Goal: Task Accomplishment & Management: Use online tool/utility

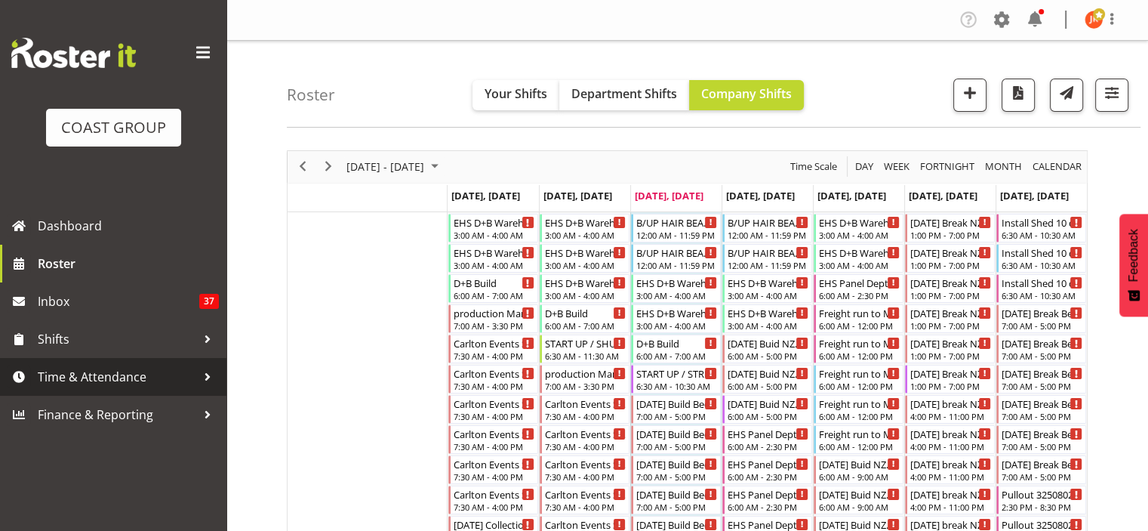
click at [126, 382] on span "Time & Attendance" at bounding box center [117, 376] width 159 height 23
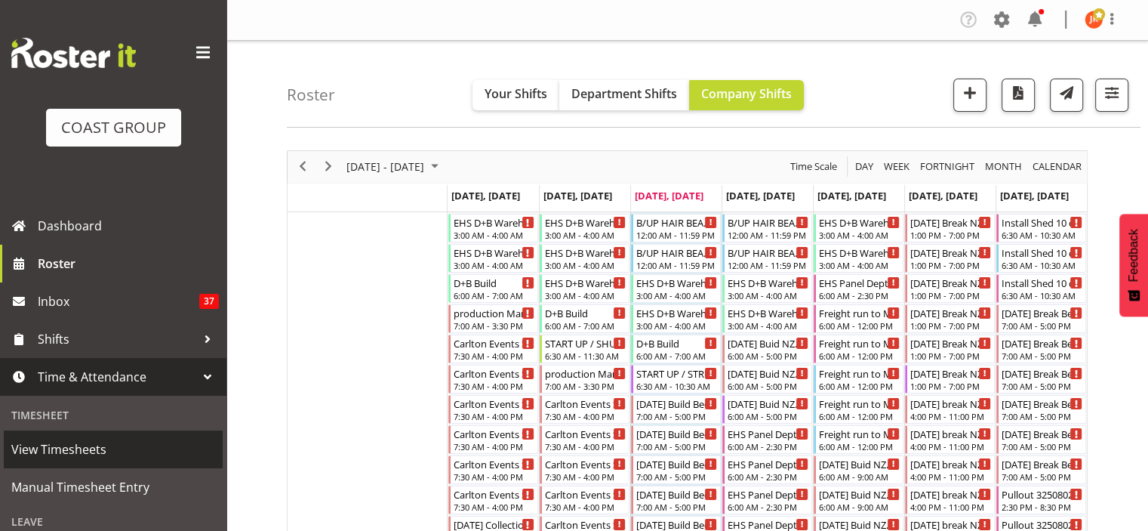
click at [92, 452] on span "View Timesheets" at bounding box center [113, 449] width 204 height 23
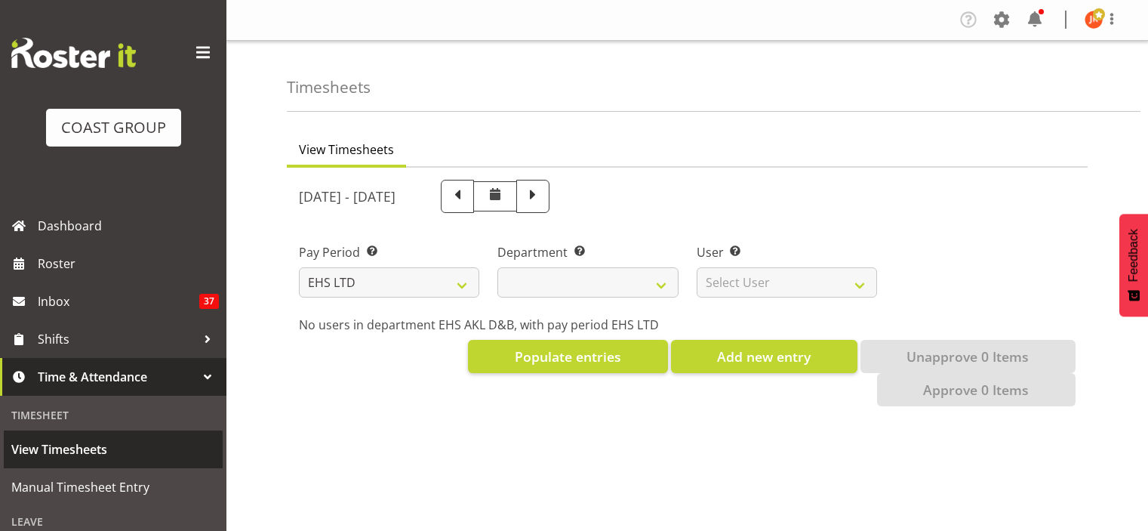
select select "7"
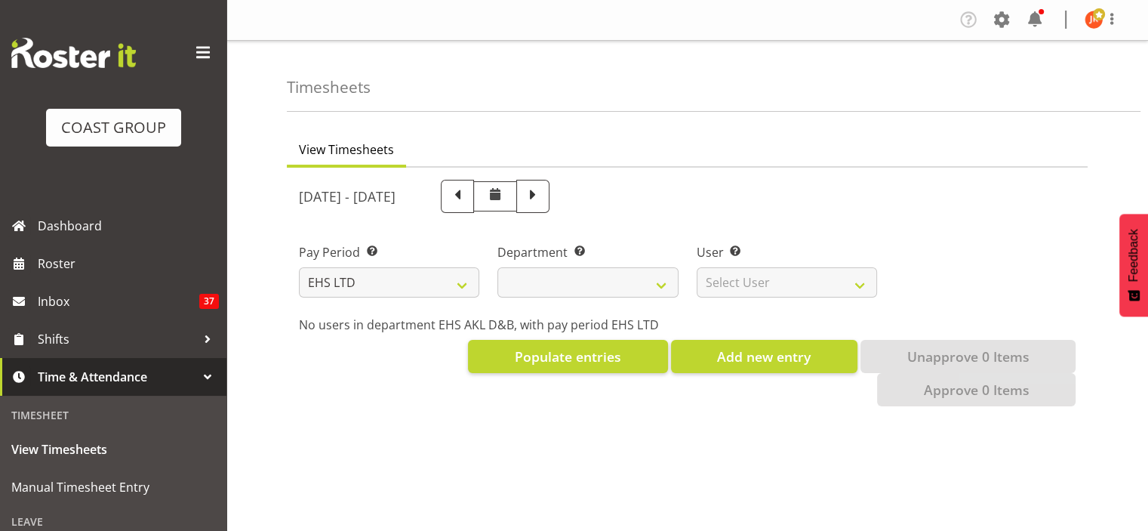
select select
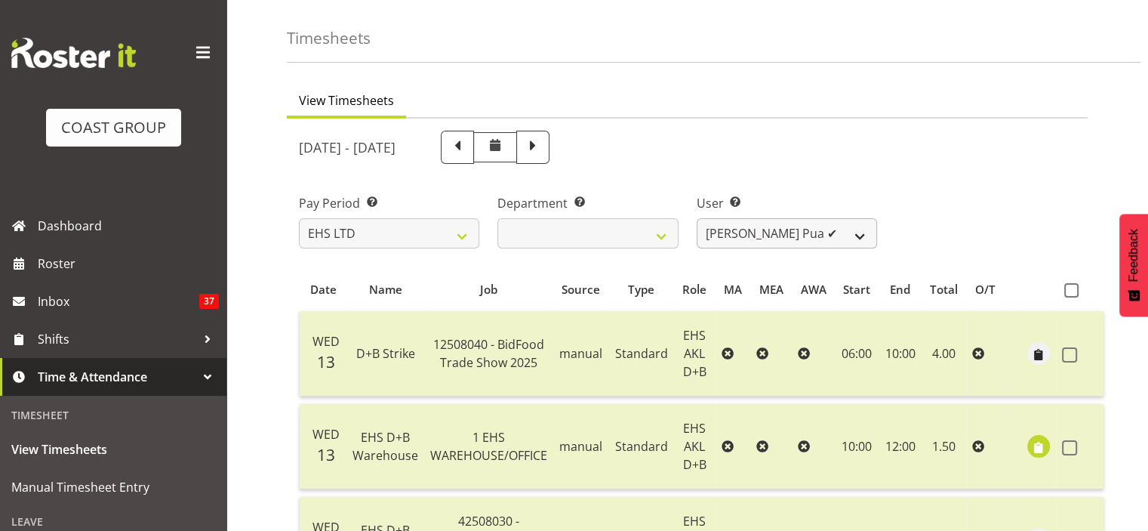
scroll to position [75, 0]
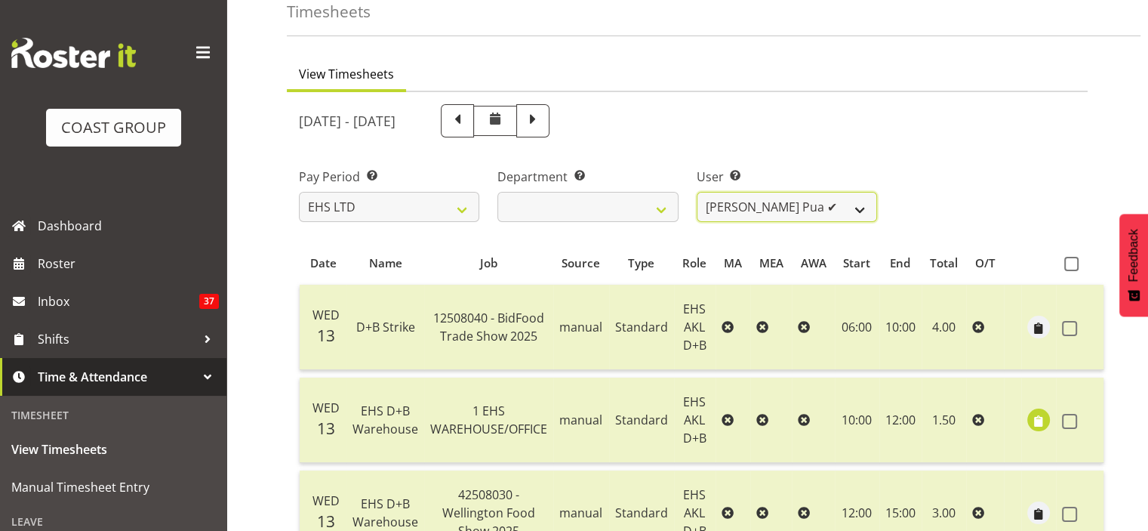
click at [861, 203] on select "Aleki Palu Pua ✔ Ben Dewes ✔ Ihaka Roberts ✔ Joe Kalantakusuwan ✔ Joel Burich ✔…" at bounding box center [787, 207] width 180 height 30
select select "8989"
click at [697, 192] on select "Aleki Palu Pua ✔ Ben Dewes ✔ Ihaka Roberts ✔ Joe Kalantakusuwan ✔ Joel Burich ✔…" at bounding box center [787, 207] width 180 height 30
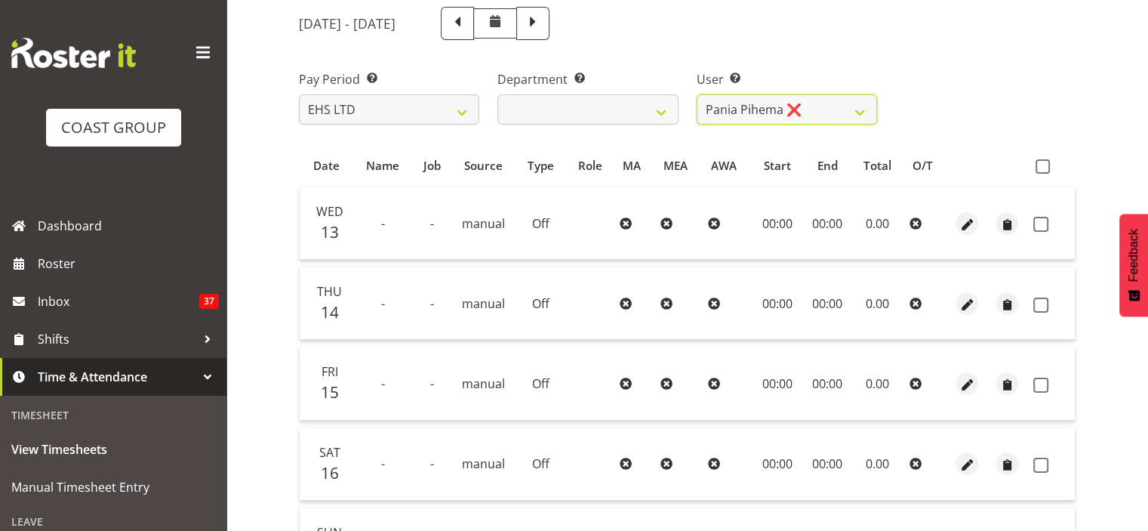
scroll to position [151, 0]
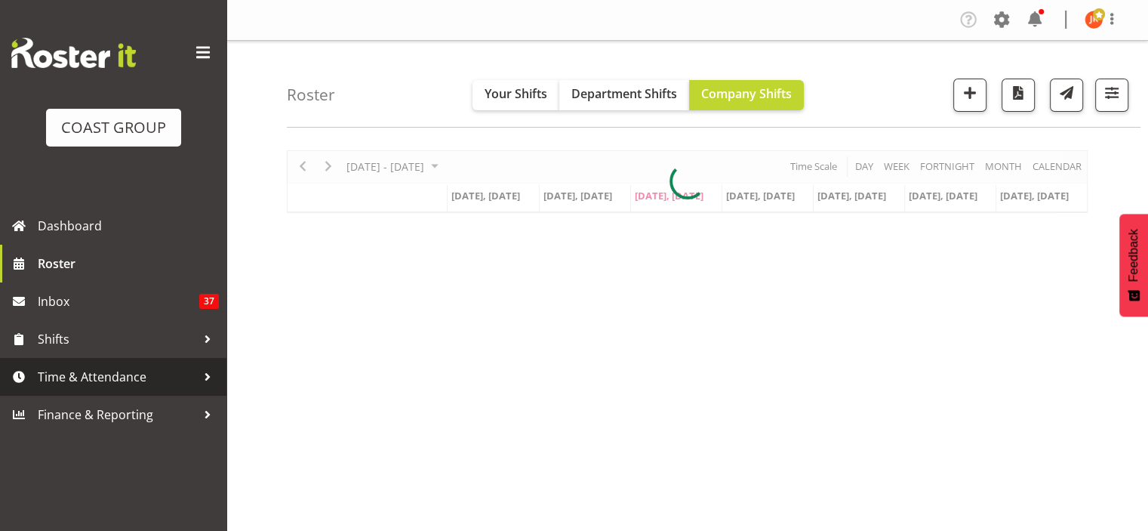
click at [109, 377] on span "Time & Attendance" at bounding box center [117, 376] width 159 height 23
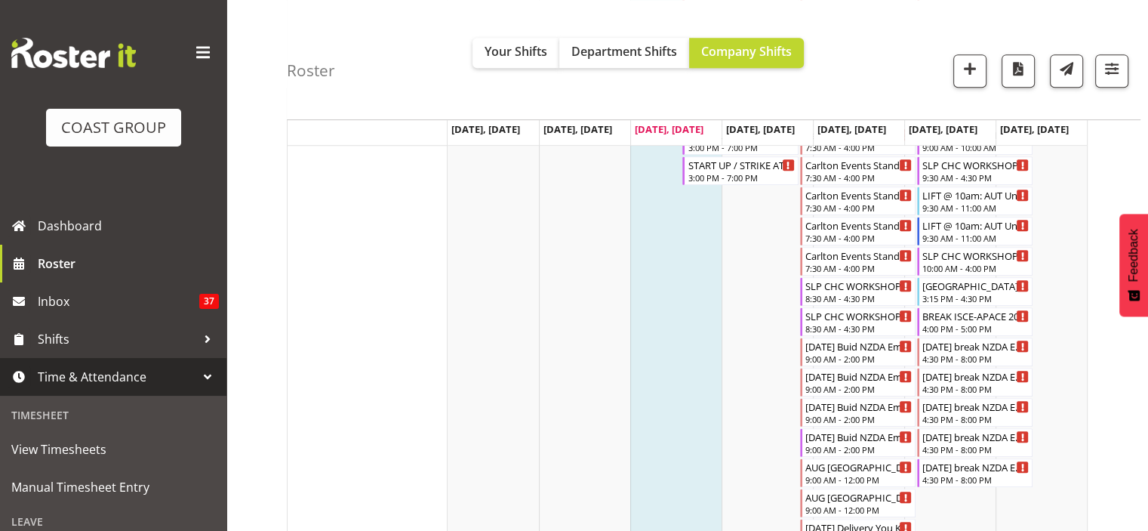
click at [191, 60] on span at bounding box center [203, 53] width 24 height 24
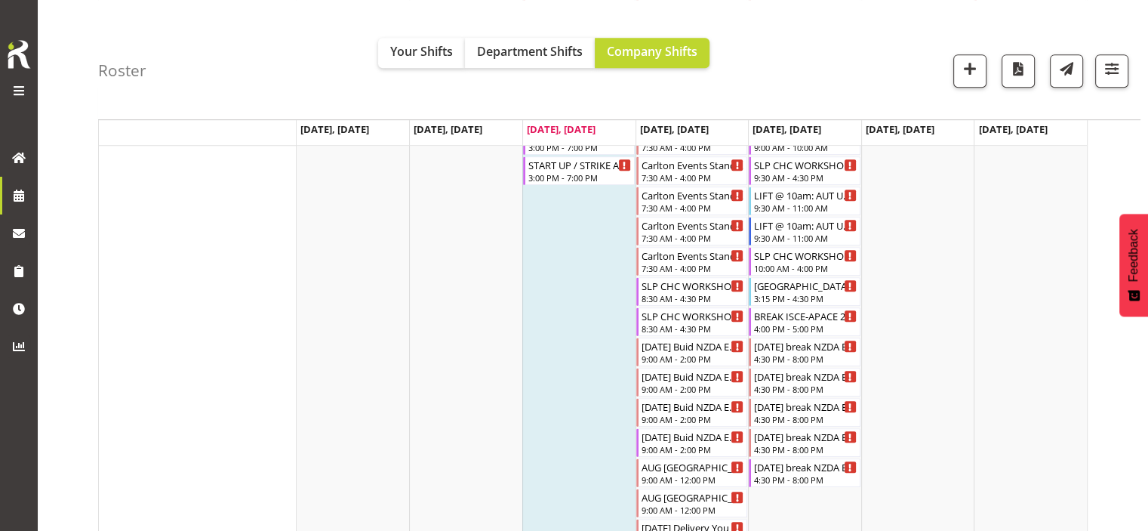
scroll to position [1899, 0]
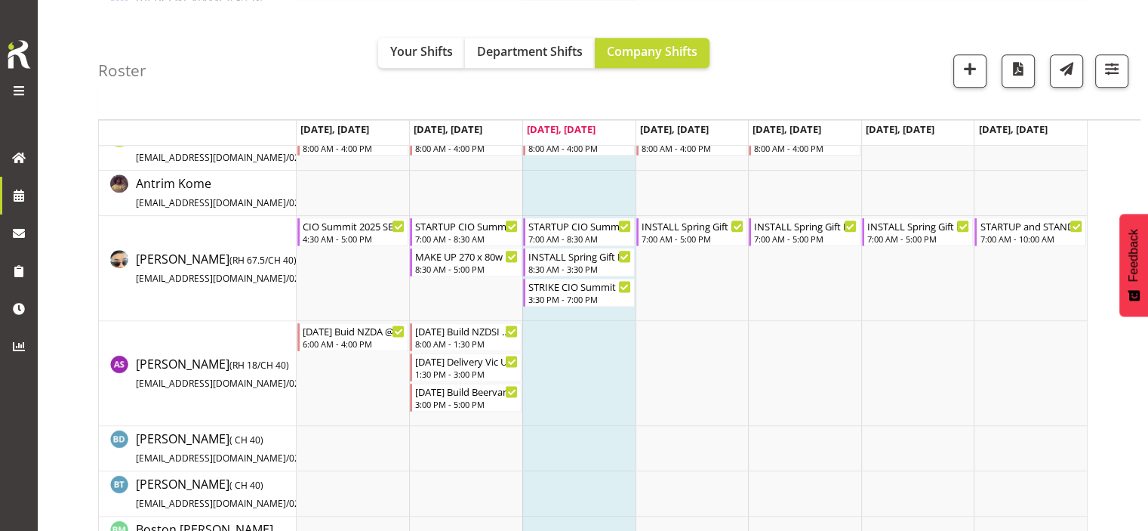
click at [17, 91] on span at bounding box center [19, 91] width 18 height 18
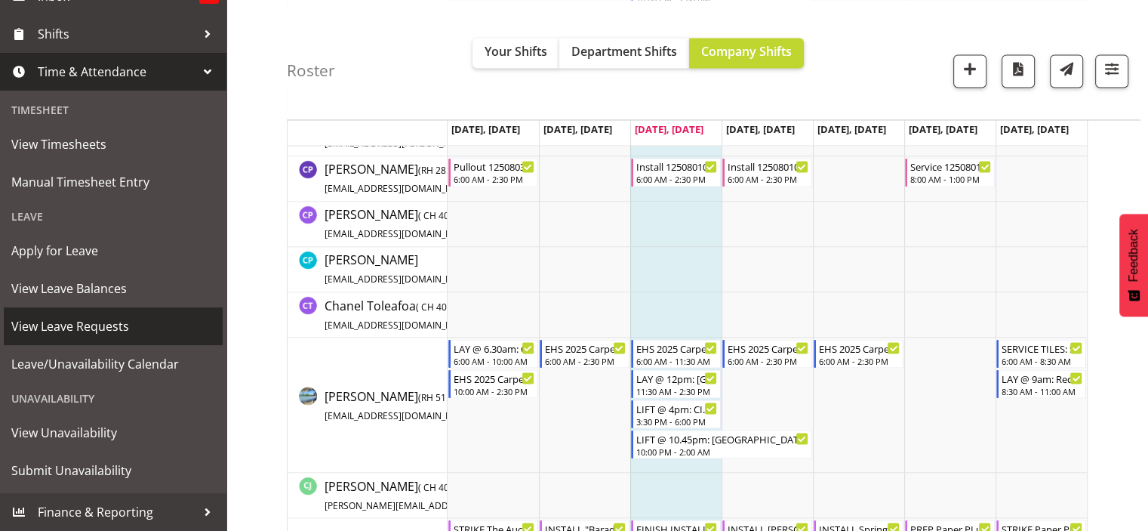
scroll to position [2654, 0]
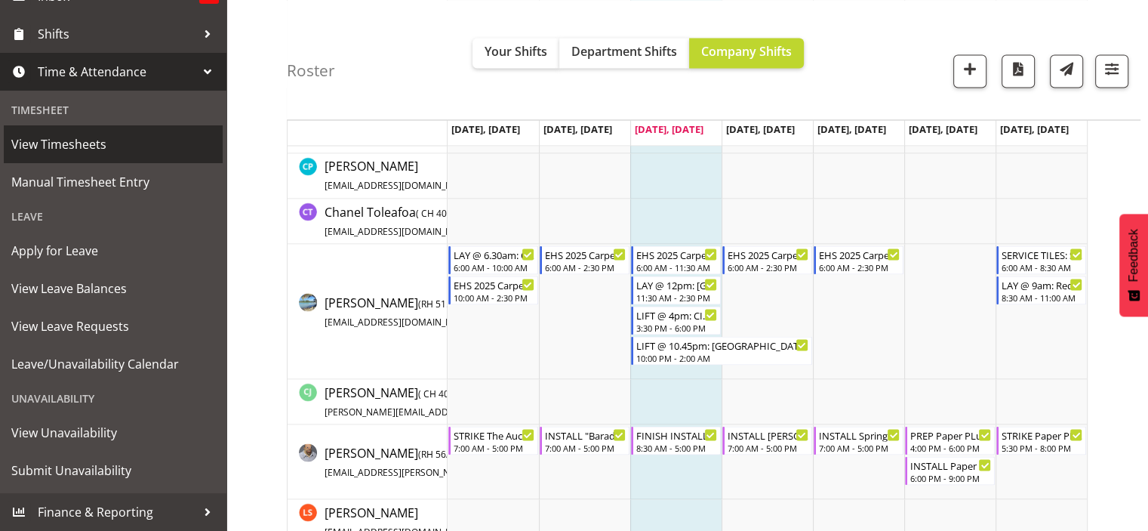
click at [72, 145] on span "View Timesheets" at bounding box center [113, 144] width 204 height 23
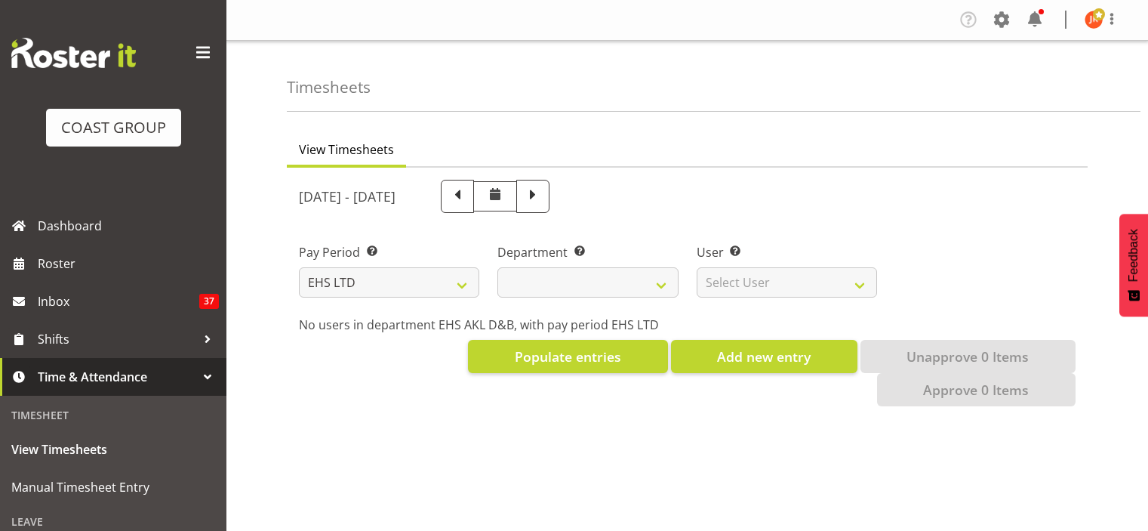
select select "7"
select select
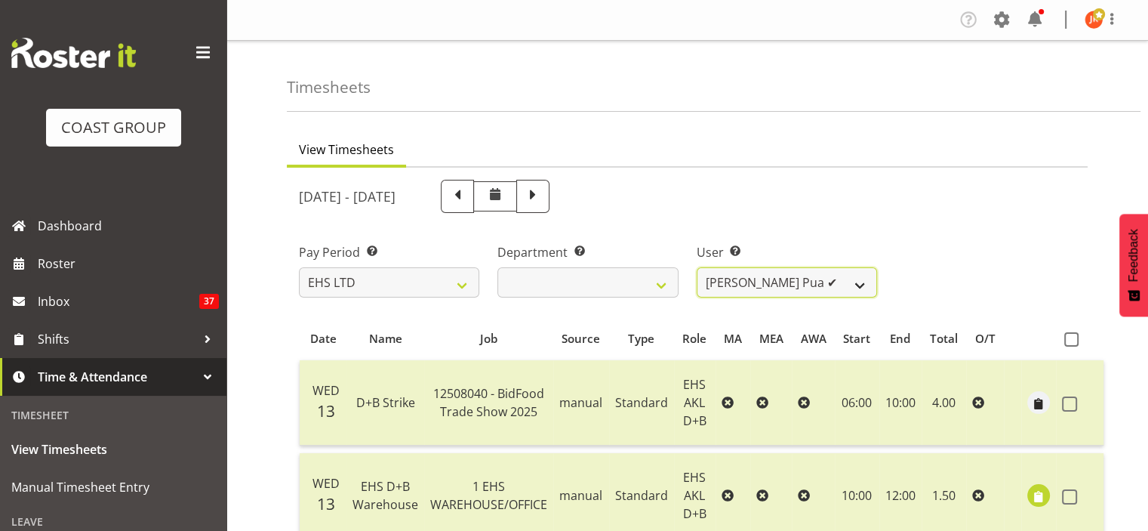
click at [854, 277] on select "Aleki Palu Pua ✔ Ben Dewes ✔ Ihaka Roberts ✔ Joe Kalantakusuwan ✔ Joel Burich ✔…" at bounding box center [787, 282] width 180 height 30
select select "8988"
click at [697, 267] on select "Aleki Palu Pua ✔ Ben Dewes ✔ Ihaka Roberts ✔ Joe Kalantakusuwan ✔ Joel Burich ✔…" at bounding box center [787, 282] width 180 height 30
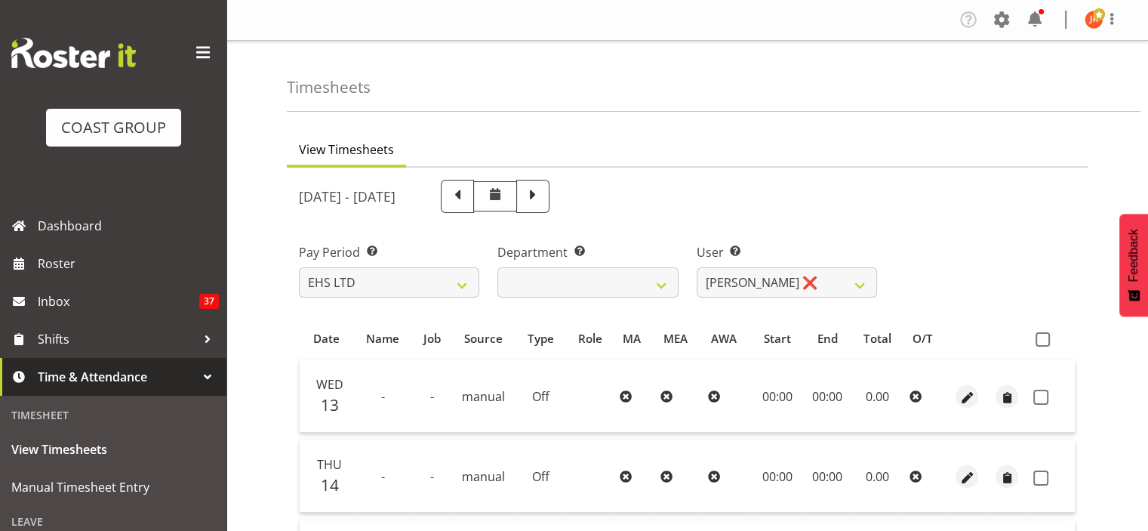
drag, startPoint x: 371, startPoint y: 365, endPoint x: 391, endPoint y: 387, distance: 29.9
click at [393, 386] on td "-" at bounding box center [383, 396] width 58 height 72
drag, startPoint x: 390, startPoint y: 383, endPoint x: 399, endPoint y: 383, distance: 9.1
click at [390, 383] on td "-" at bounding box center [383, 396] width 58 height 72
click at [399, 383] on td "-" at bounding box center [383, 396] width 58 height 72
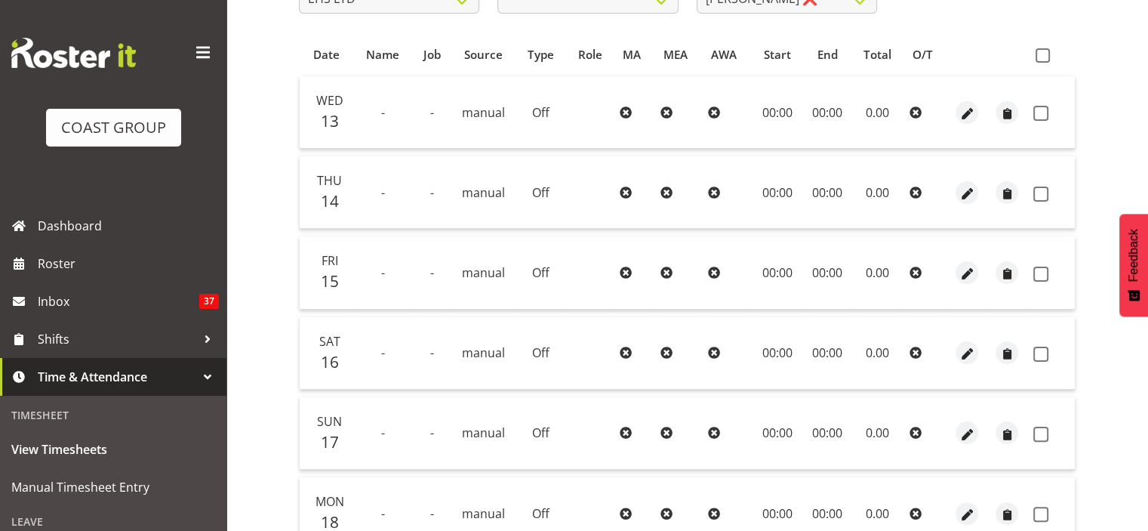
scroll to position [302, 0]
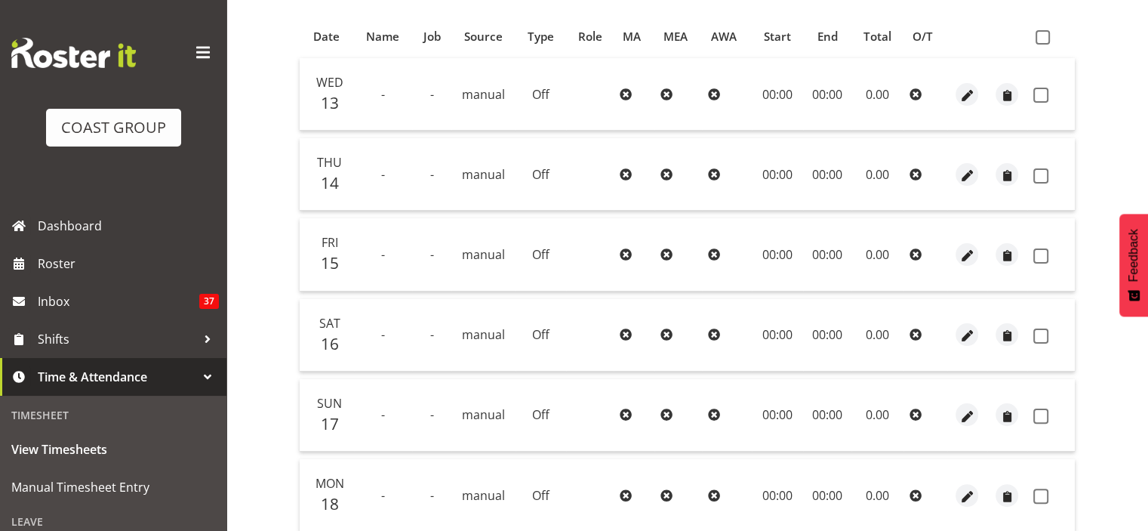
click at [773, 97] on td "00:00" at bounding box center [777, 94] width 51 height 72
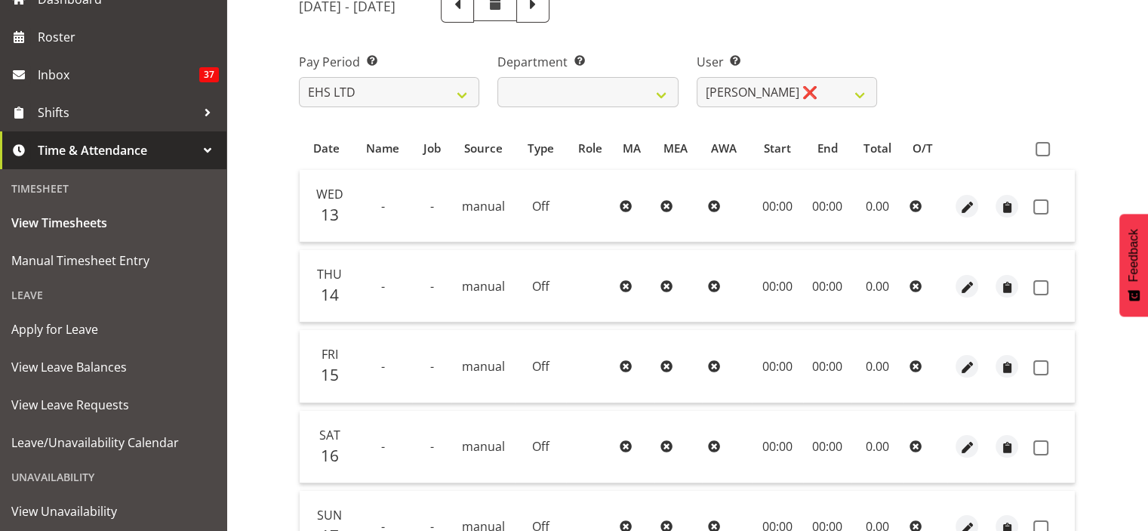
scroll to position [226, 0]
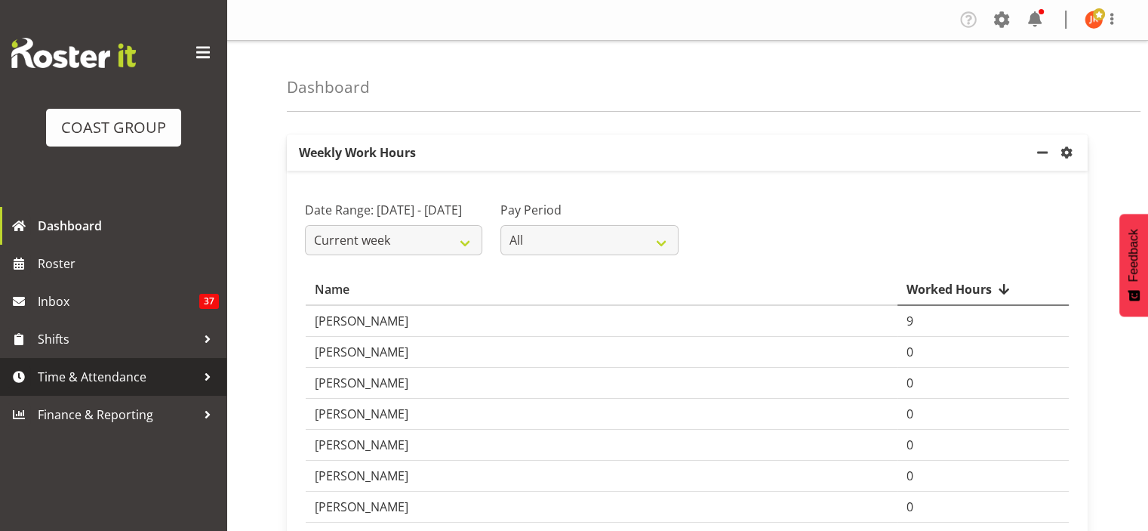
click at [112, 380] on span "Time & Attendance" at bounding box center [117, 376] width 159 height 23
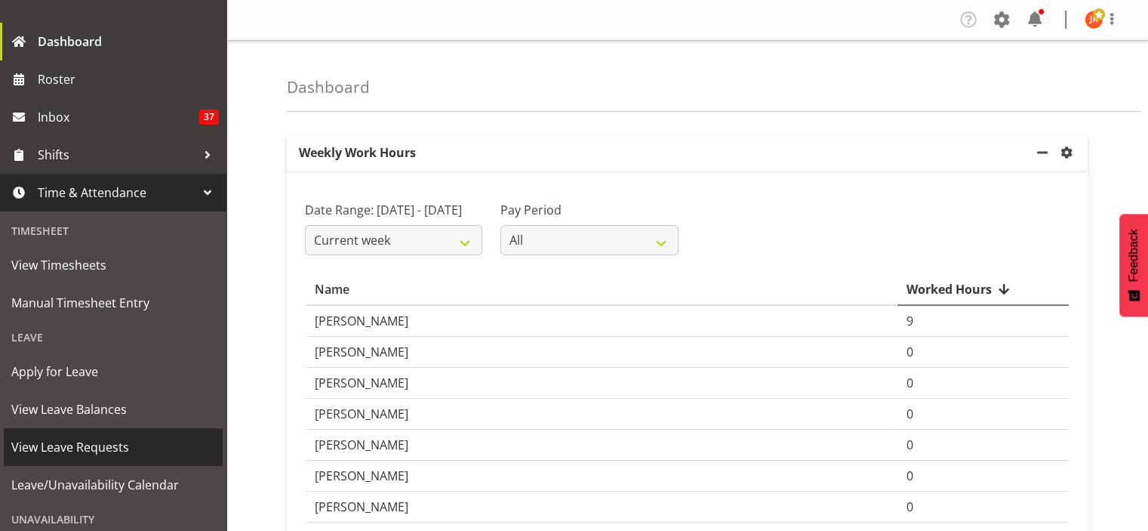
scroll to position [226, 0]
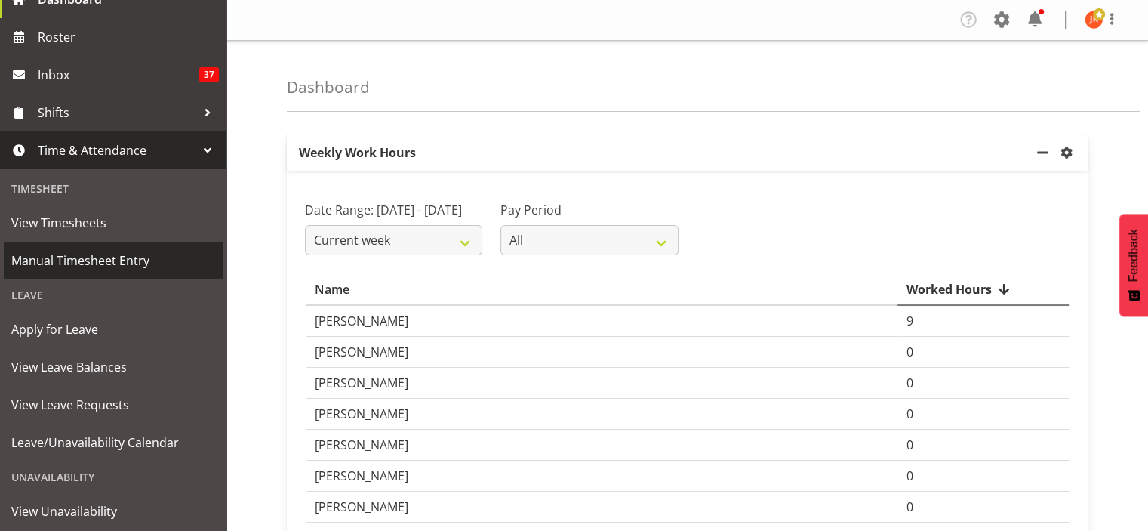
click at [118, 261] on span "Manual Timesheet Entry" at bounding box center [113, 260] width 204 height 23
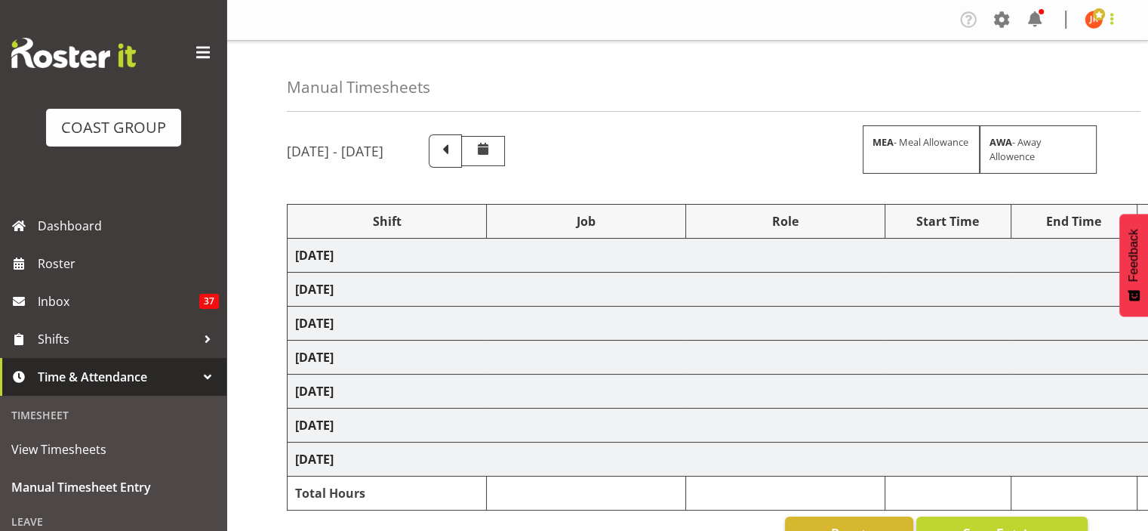
click at [1108, 18] on span at bounding box center [1112, 19] width 18 height 18
click at [1044, 80] on link "Log Out" at bounding box center [1048, 79] width 145 height 27
